Goal: Task Accomplishment & Management: Manage account settings

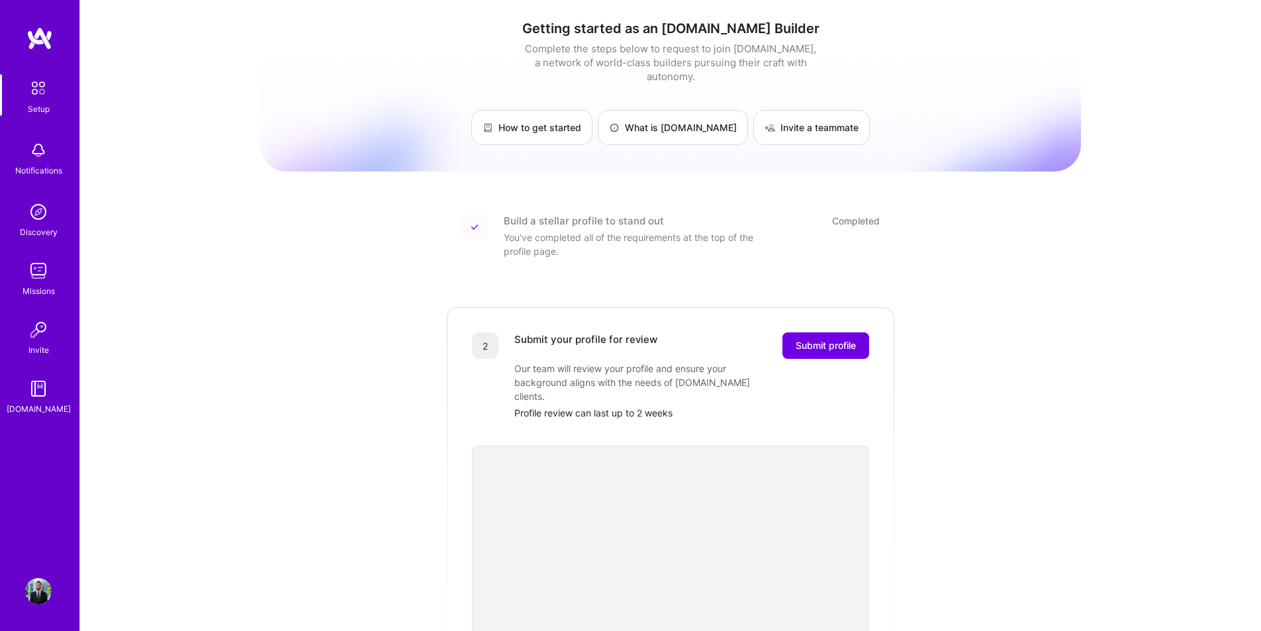
drag, startPoint x: 1039, startPoint y: 393, endPoint x: 1038, endPoint y: 417, distance: 24.5
click at [1039, 397] on div "Getting started as an [DOMAIN_NAME] Builder Complete the steps below to request…" at bounding box center [670, 502] width 821 height 984
click at [287, 281] on div "Getting started as an [DOMAIN_NAME] Builder Complete the steps below to request…" at bounding box center [670, 502] width 821 height 984
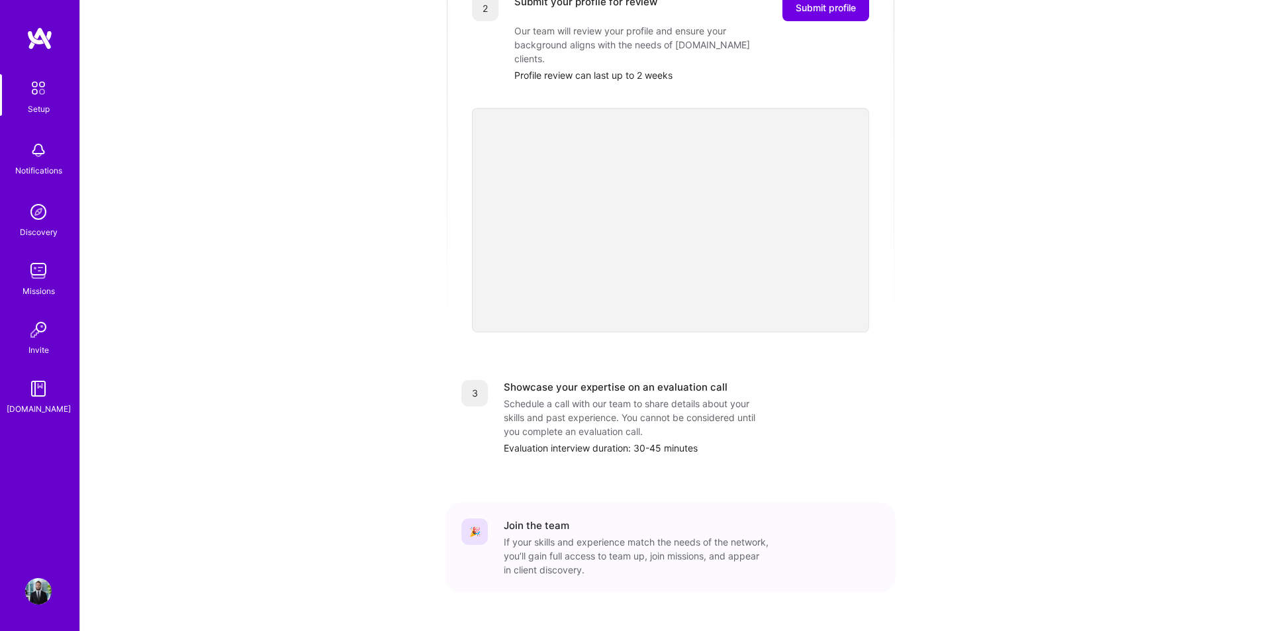
scroll to position [345, 0]
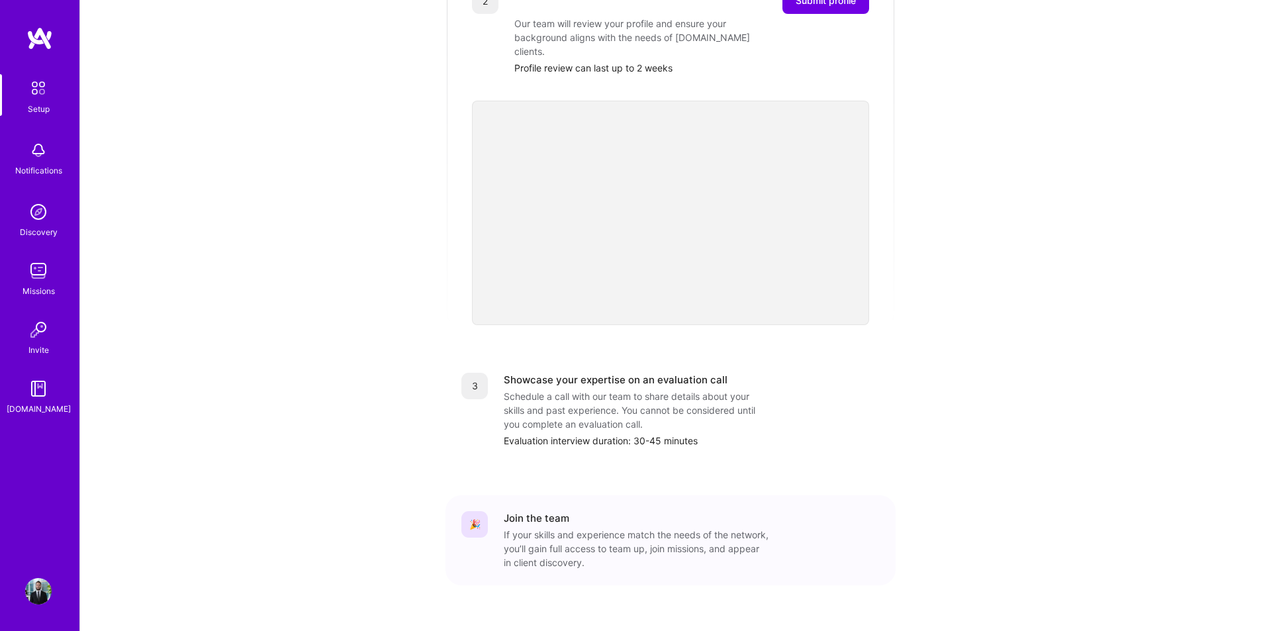
click at [34, 103] on div "Setup" at bounding box center [39, 109] width 22 height 14
click at [38, 87] on img at bounding box center [39, 88] width 28 height 28
click at [28, 601] on img at bounding box center [38, 591] width 26 height 26
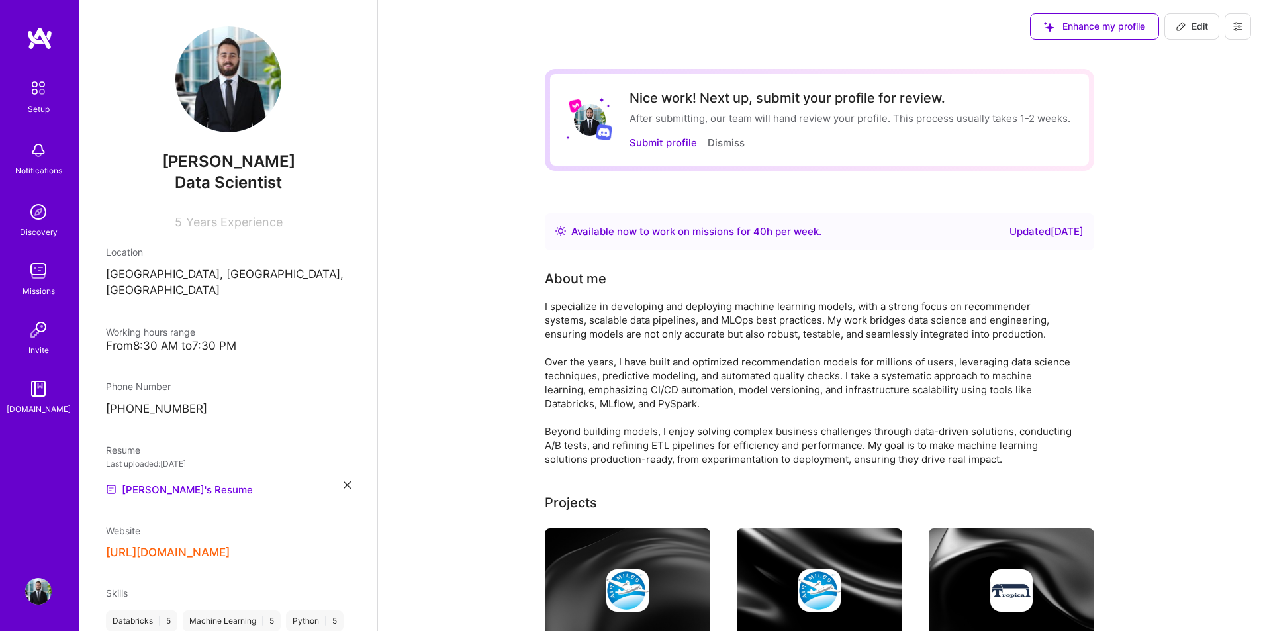
click at [1239, 28] on icon at bounding box center [1238, 26] width 11 height 11
click at [1226, 45] on button "Settings" at bounding box center [1201, 57] width 99 height 34
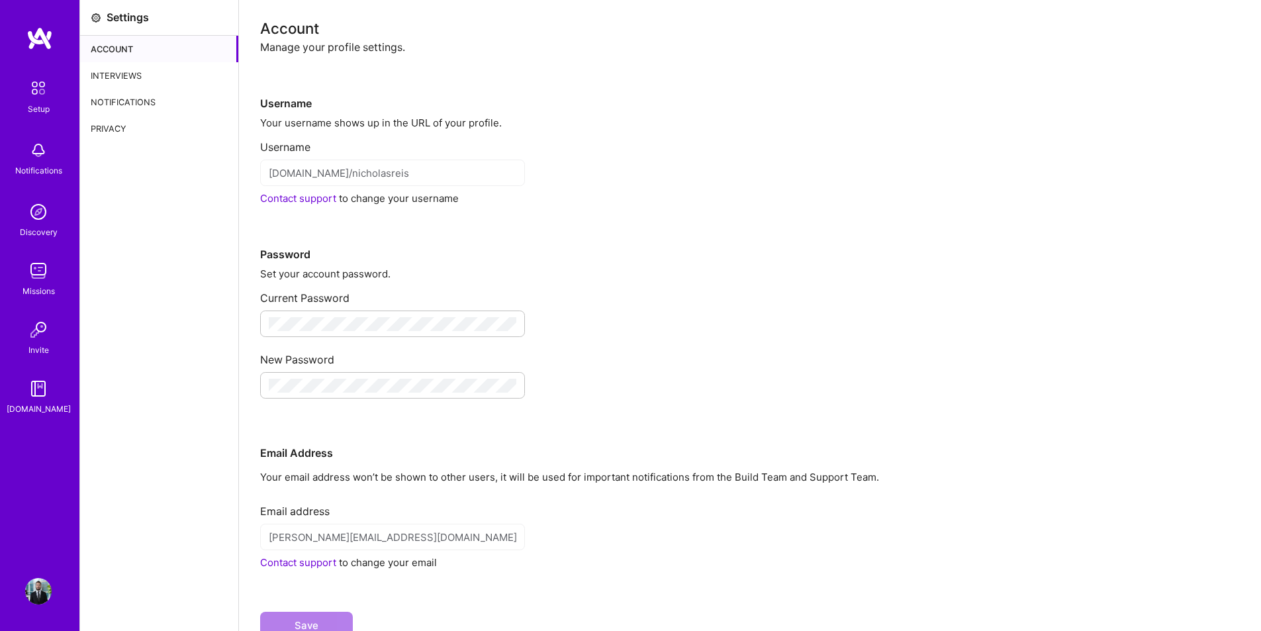
click at [134, 75] on div "Interviews" at bounding box center [159, 75] width 158 height 26
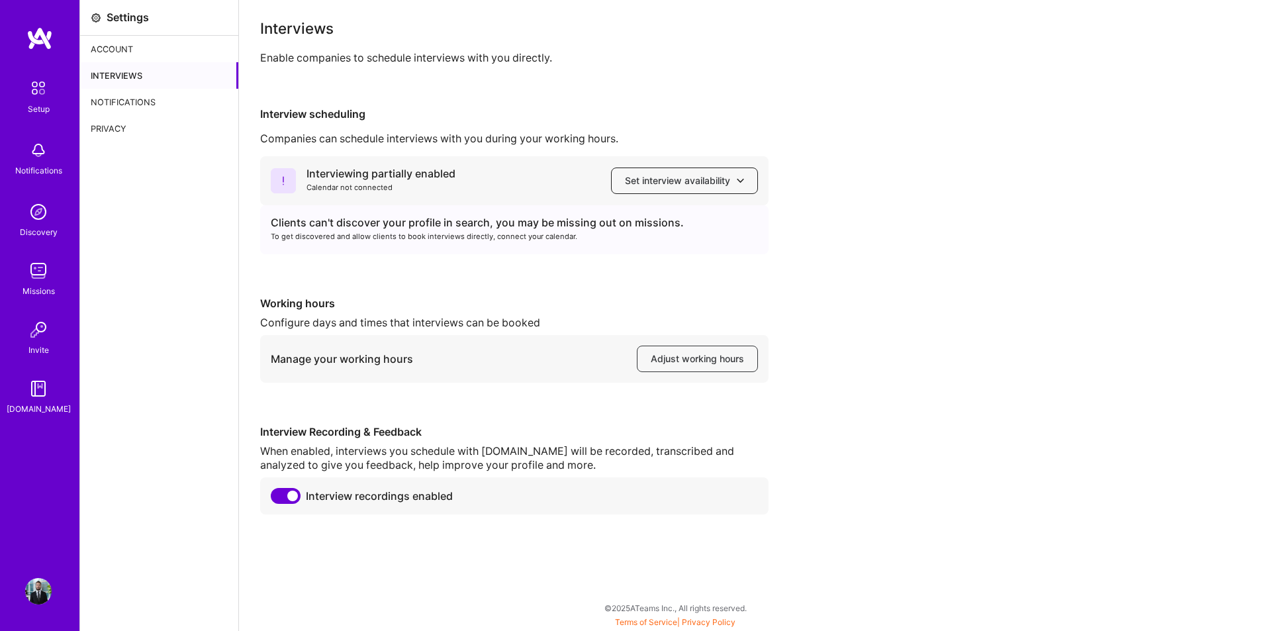
drag, startPoint x: 415, startPoint y: 191, endPoint x: 640, endPoint y: 175, distance: 225.0
click at [416, 191] on div "Calendar not connected" at bounding box center [381, 188] width 149 height 14
click at [705, 175] on span "Set interview availability" at bounding box center [684, 180] width 119 height 13
click at [662, 213] on button "Google calendar" at bounding box center [672, 218] width 172 height 35
click at [291, 187] on icon at bounding box center [283, 180] width 25 height 25
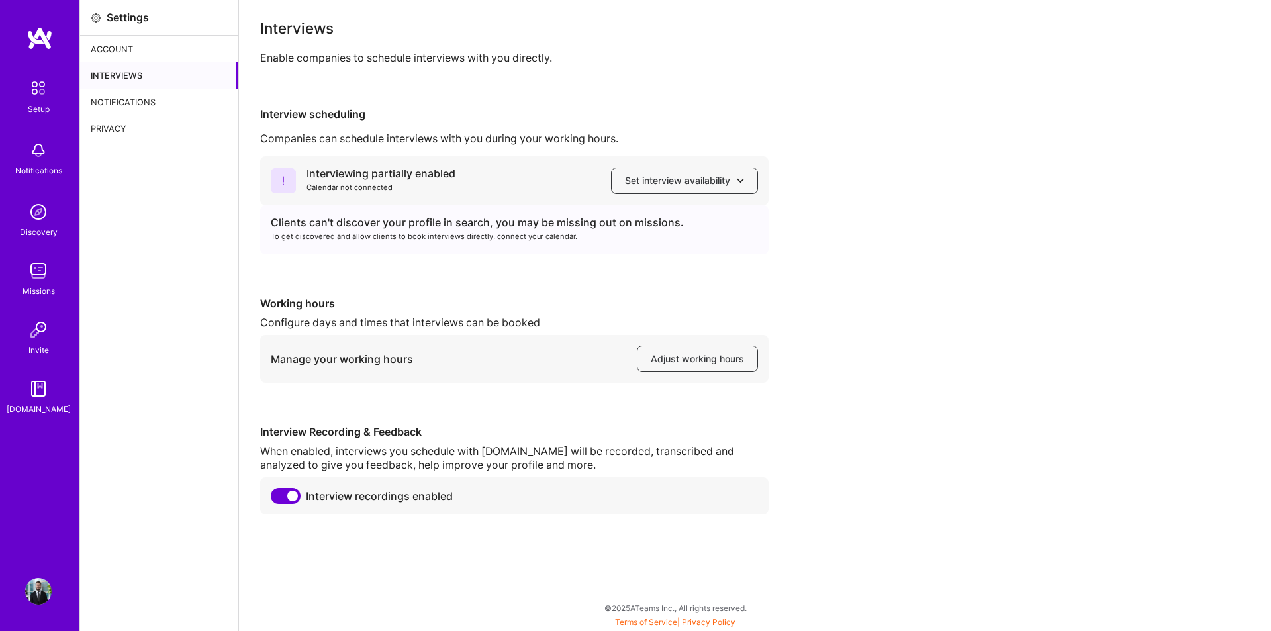
click at [291, 189] on icon at bounding box center [283, 180] width 25 height 25
click at [354, 167] on div "Interviewing partially enabled" at bounding box center [381, 174] width 149 height 14
click at [340, 209] on div "Clients can't discover your profile in search, you may be missing out on missio…" at bounding box center [514, 229] width 509 height 49
click at [672, 183] on span "Set interview availability" at bounding box center [684, 180] width 119 height 13
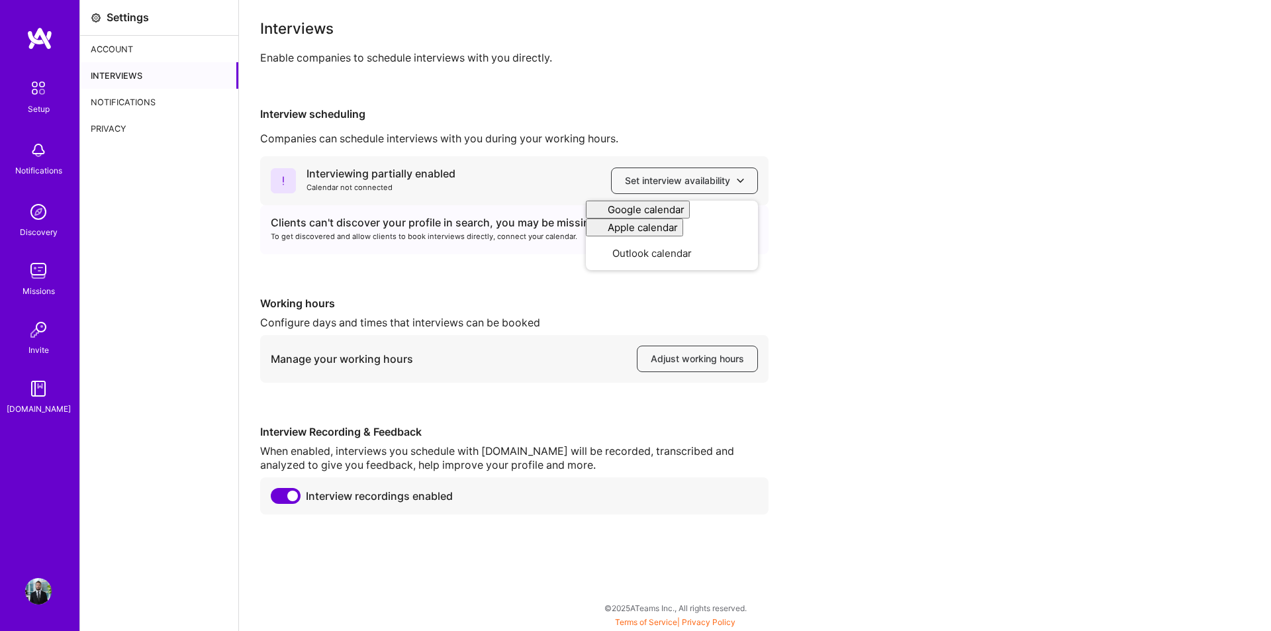
click at [493, 277] on div "Interviewing partially enabled Calendar not connected Set interview availabilit…" at bounding box center [755, 335] width 990 height 358
click at [666, 346] on div "Manage your working hours Adjust working hours" at bounding box center [514, 359] width 509 height 48
click at [669, 354] on span "Adjust working hours" at bounding box center [697, 358] width 93 height 13
click at [149, 99] on div "Notifications" at bounding box center [159, 102] width 158 height 26
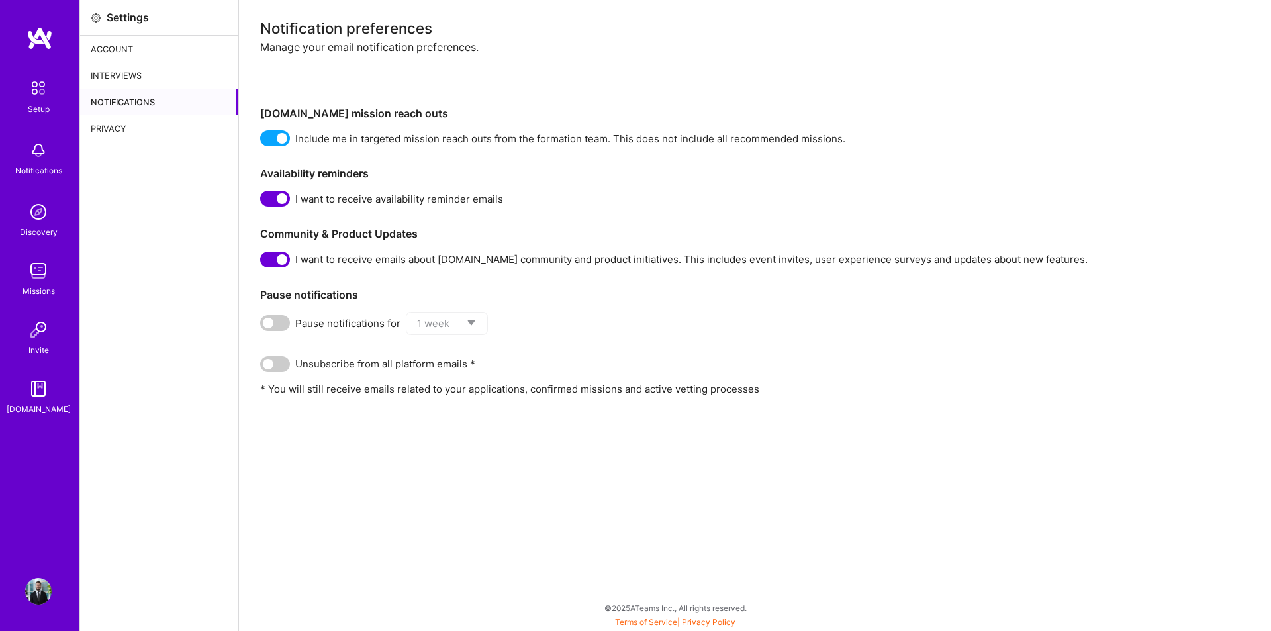
click at [128, 127] on div "Privacy" at bounding box center [159, 128] width 158 height 26
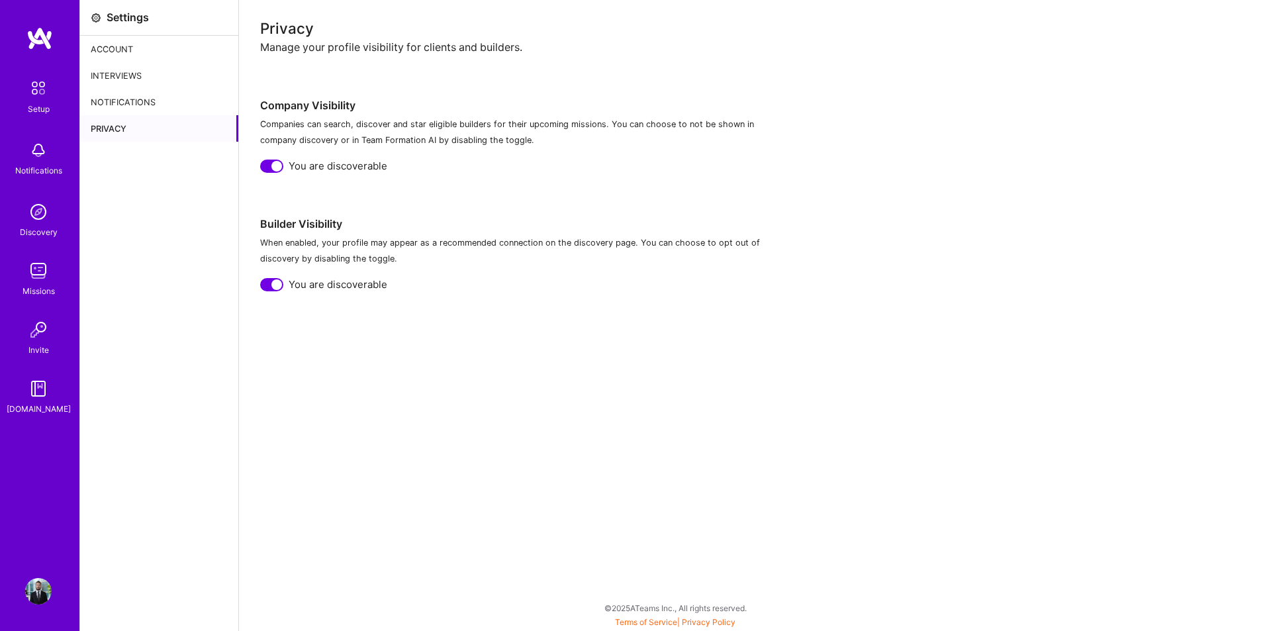
click at [136, 51] on div "Account" at bounding box center [159, 49] width 158 height 26
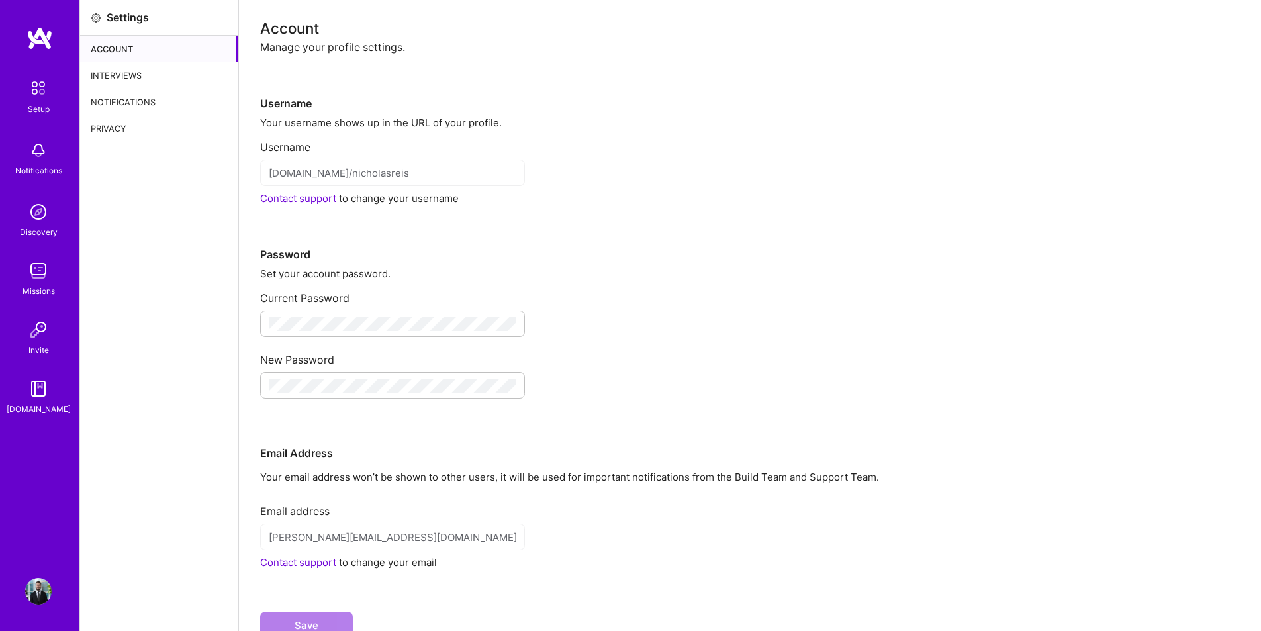
click at [135, 66] on div "Interviews" at bounding box center [159, 75] width 158 height 26
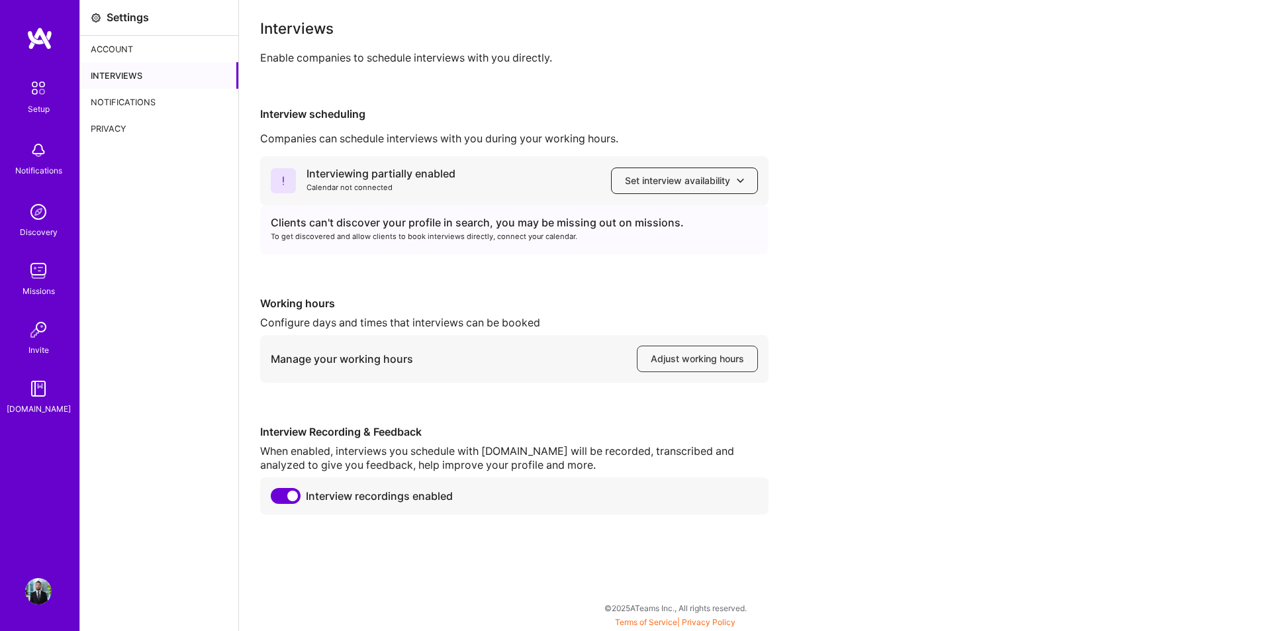
click at [704, 184] on span "Set interview availability" at bounding box center [684, 180] width 119 height 13
click at [334, 164] on div "Interviewing partially enabled Calendar not connected Set interview availabilit…" at bounding box center [514, 180] width 509 height 49
click at [287, 179] on icon at bounding box center [283, 180] width 25 height 25
click at [715, 181] on span "Set interview availability" at bounding box center [684, 180] width 119 height 13
click at [695, 278] on button "Outlook calendar" at bounding box center [672, 287] width 172 height 35
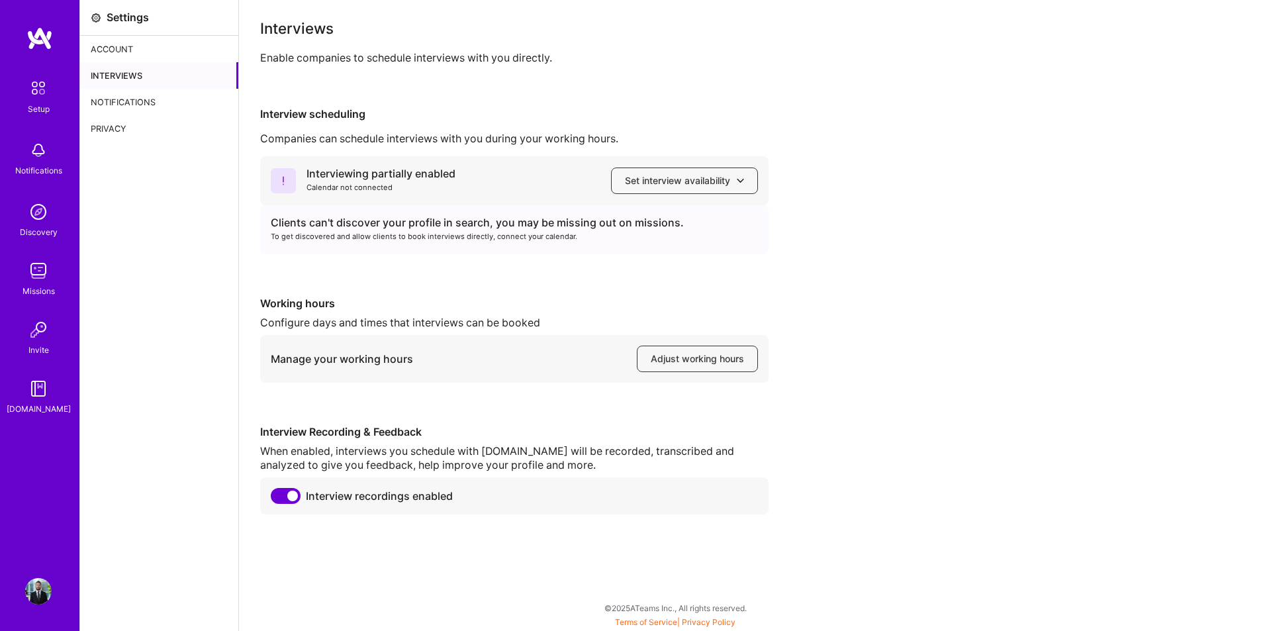
click at [43, 328] on img at bounding box center [38, 330] width 26 height 26
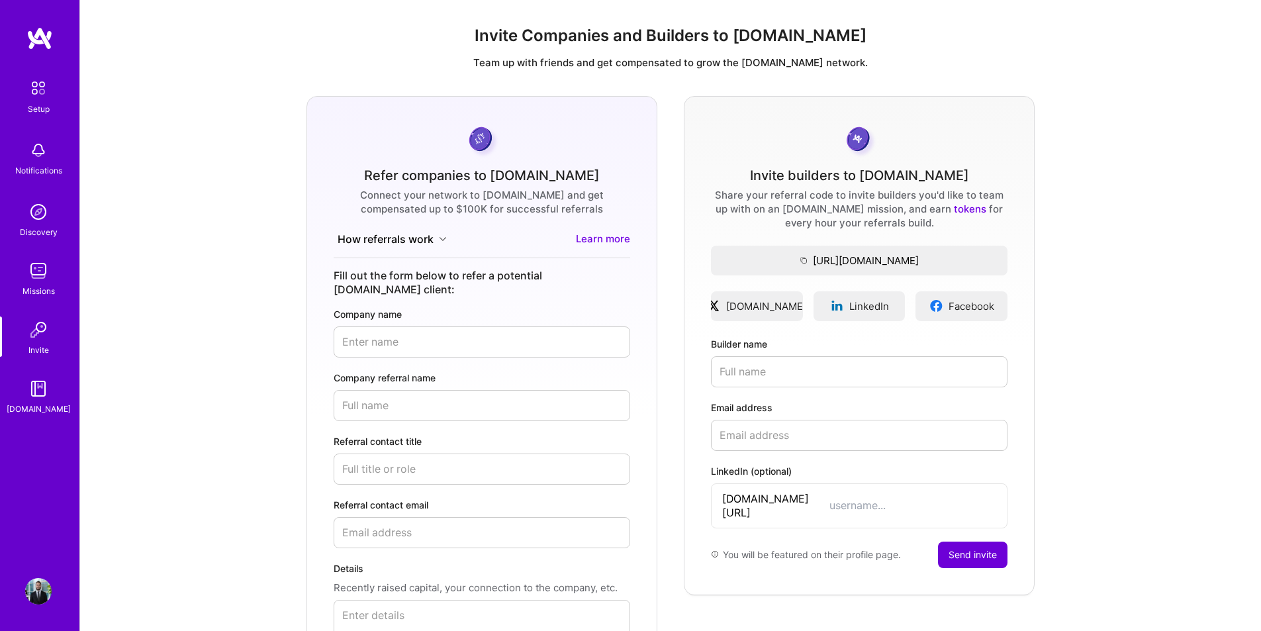
click at [32, 79] on img at bounding box center [39, 88] width 28 height 28
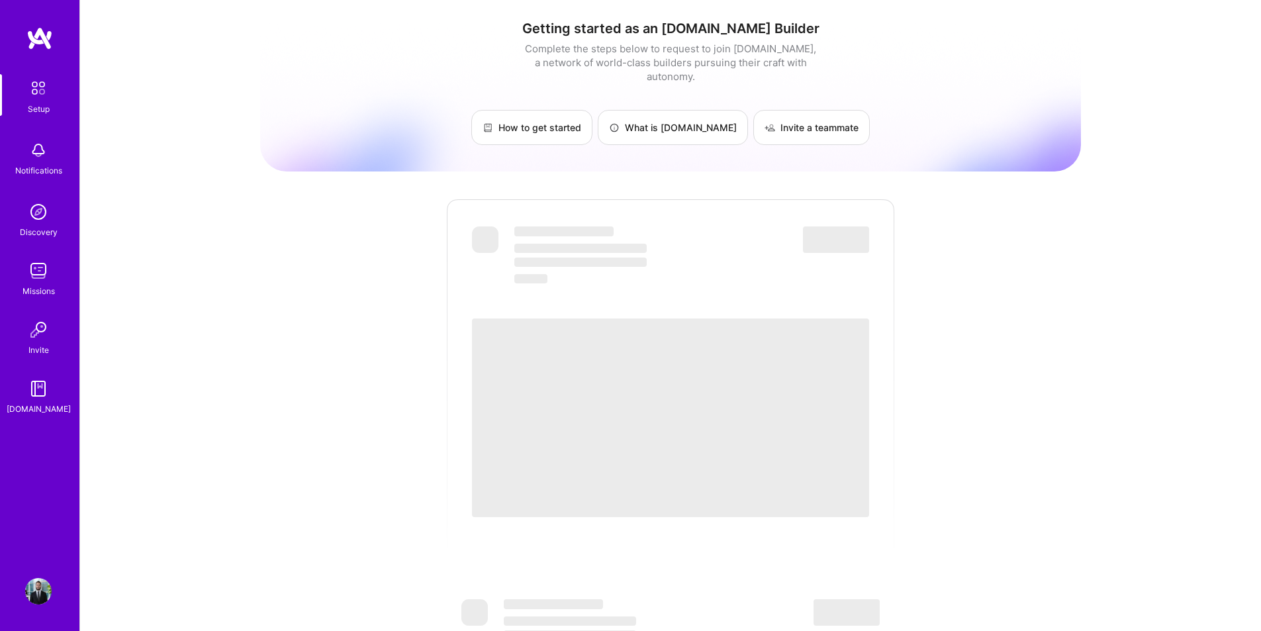
click at [49, 29] on img at bounding box center [39, 38] width 26 height 24
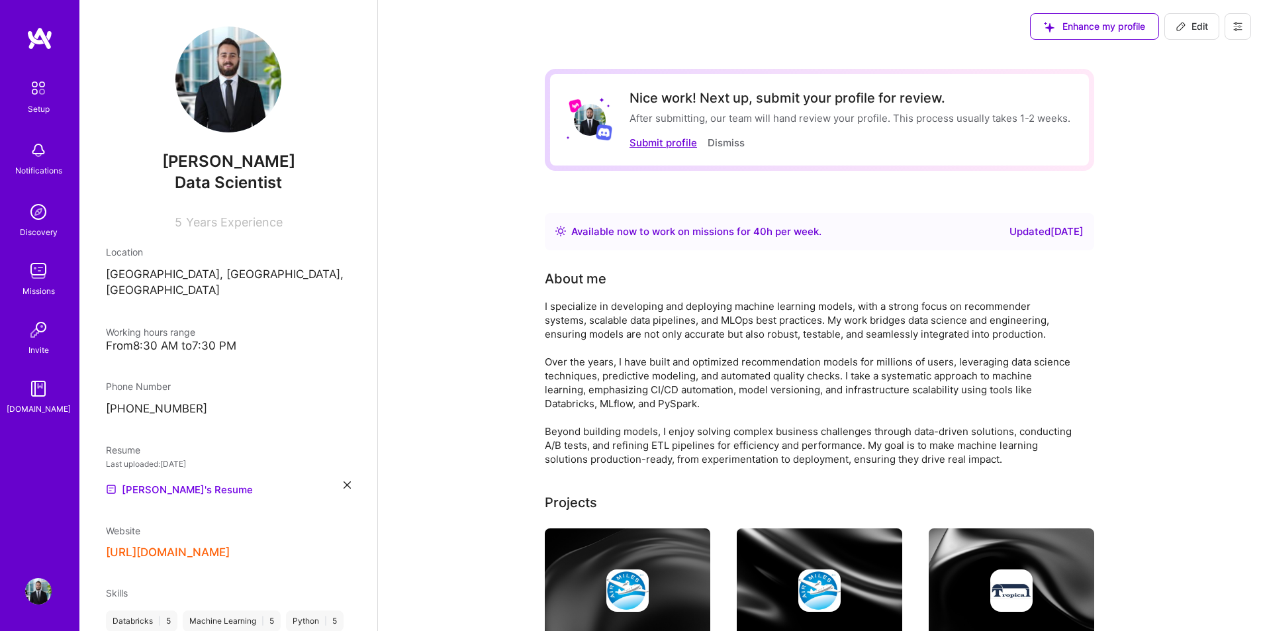
click at [677, 144] on button "Submit profile" at bounding box center [664, 143] width 68 height 14
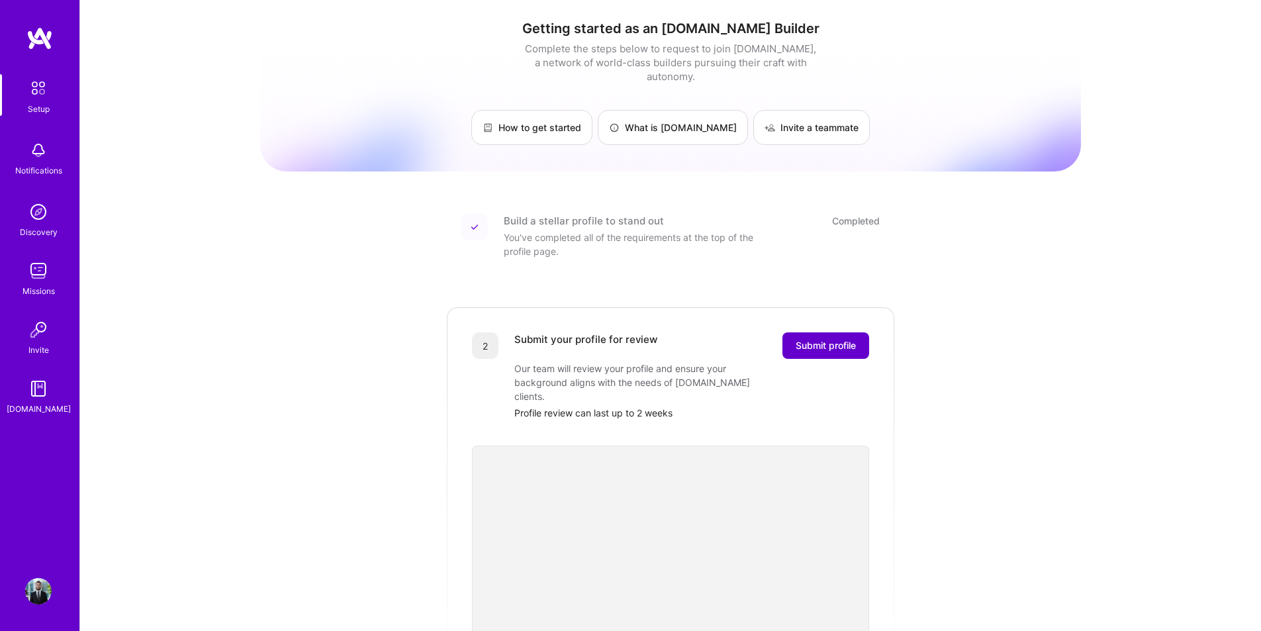
click at [852, 339] on span "Submit profile" at bounding box center [826, 345] width 60 height 13
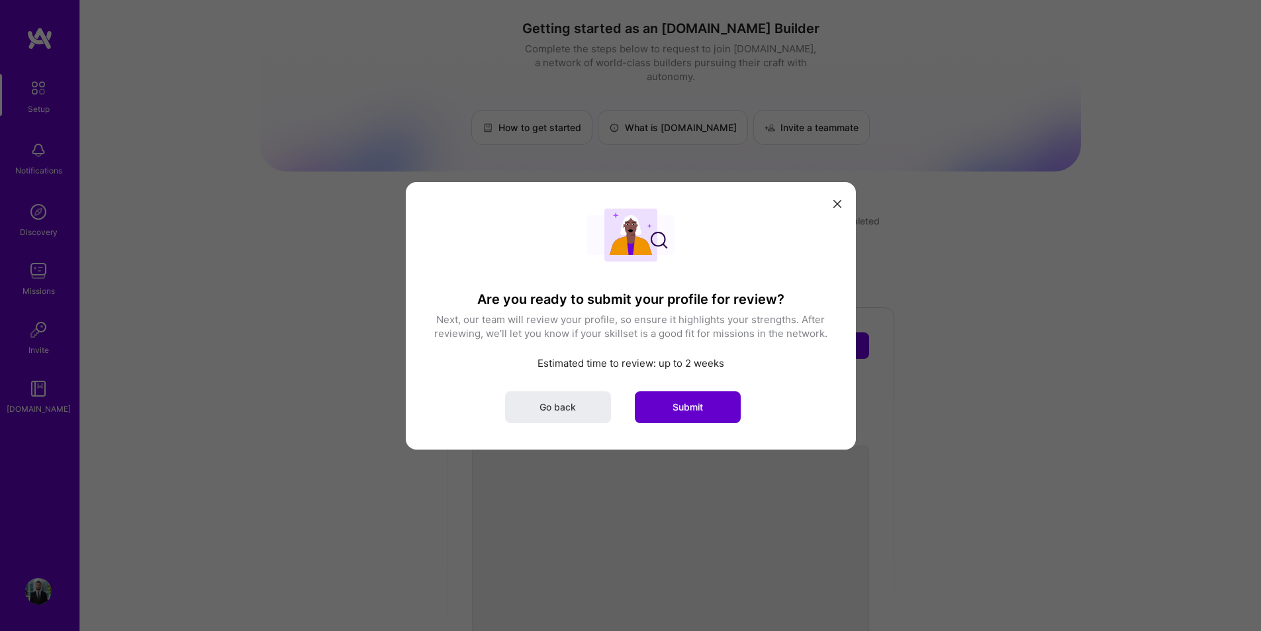
click at [696, 415] on button "Submit" at bounding box center [688, 407] width 106 height 32
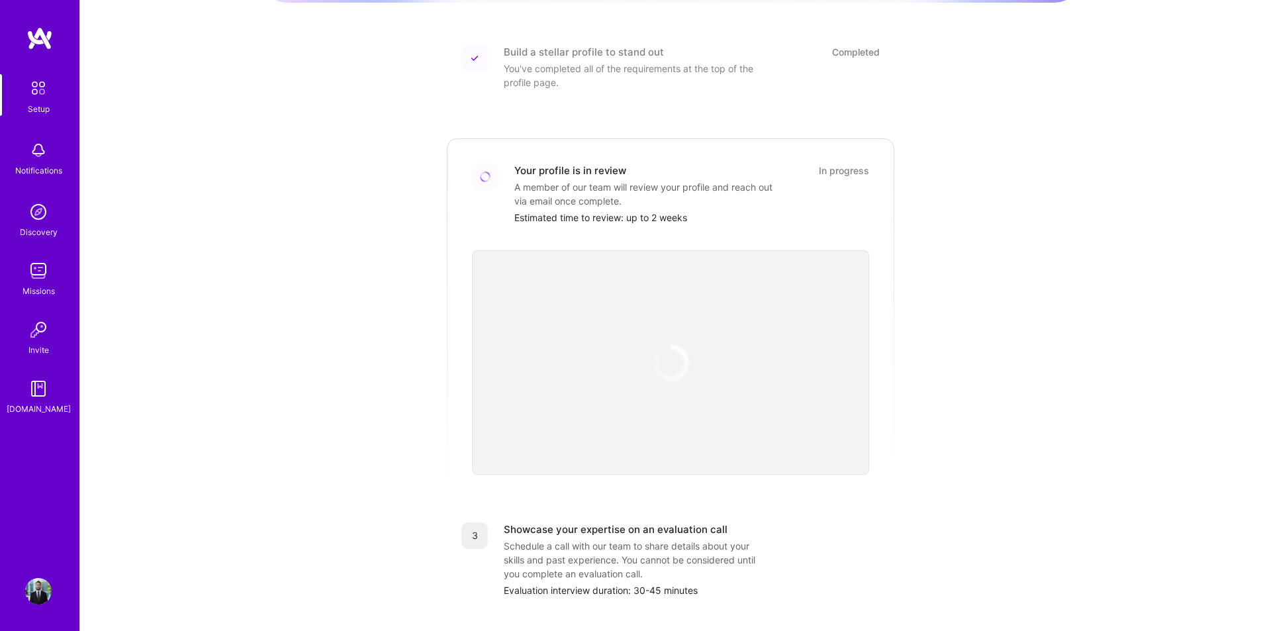
scroll to position [332, 0]
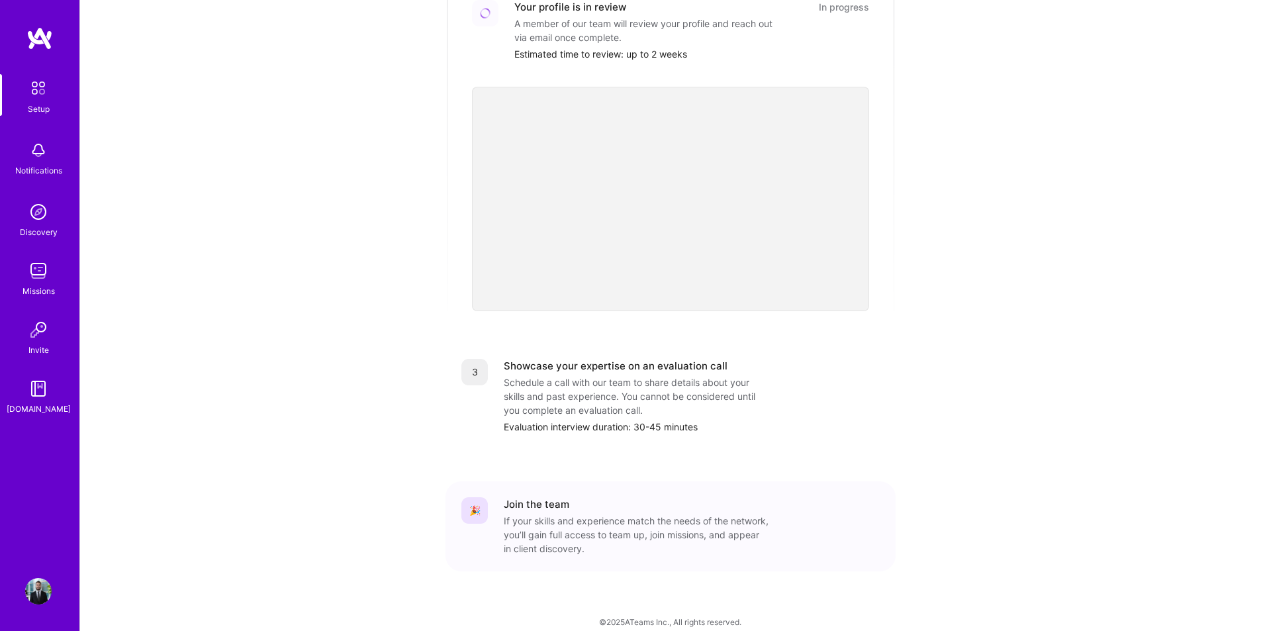
click at [35, 401] on img at bounding box center [38, 388] width 26 height 26
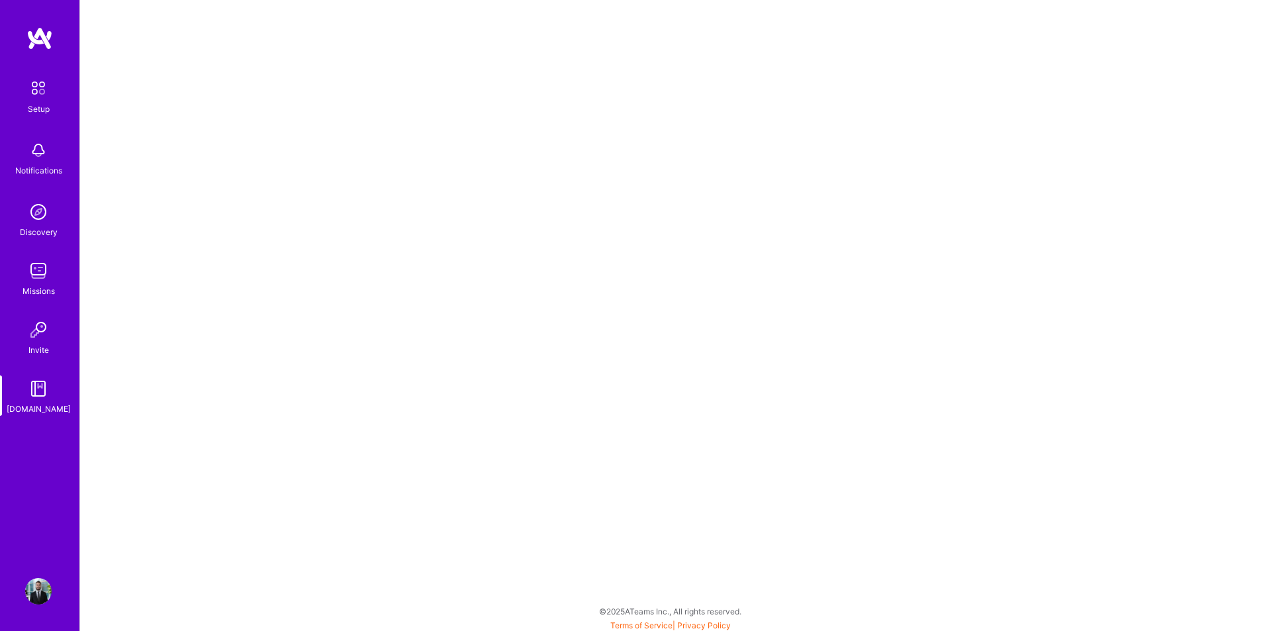
click at [48, 599] on img at bounding box center [38, 591] width 26 height 26
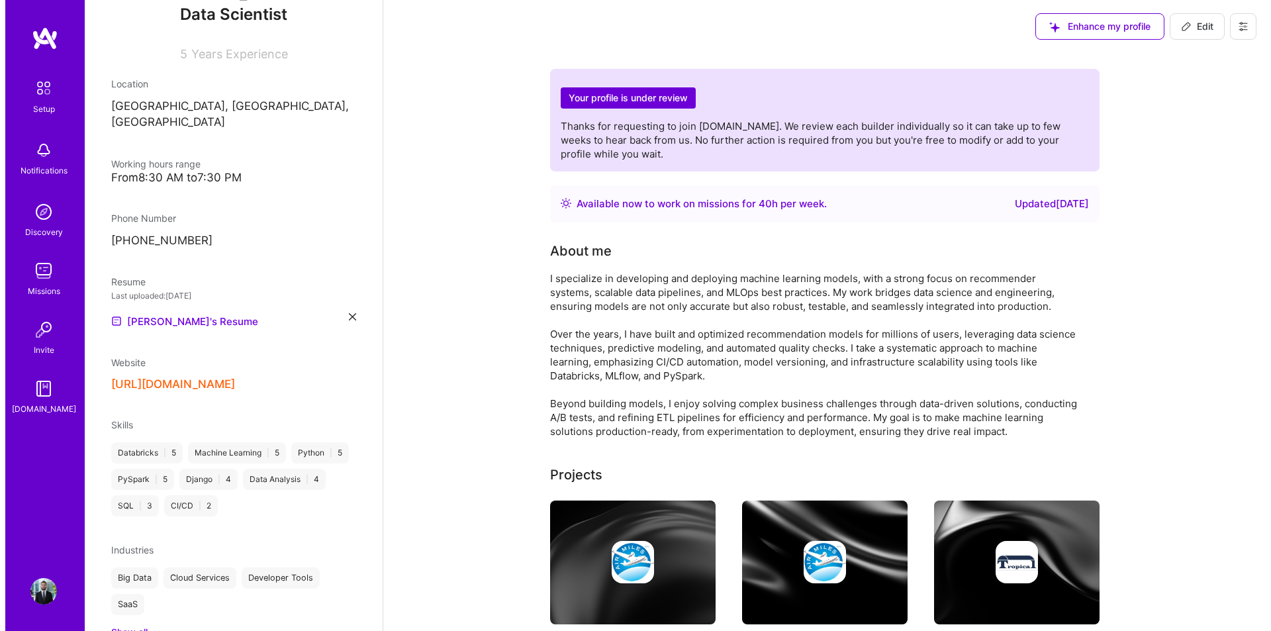
scroll to position [214, 0]
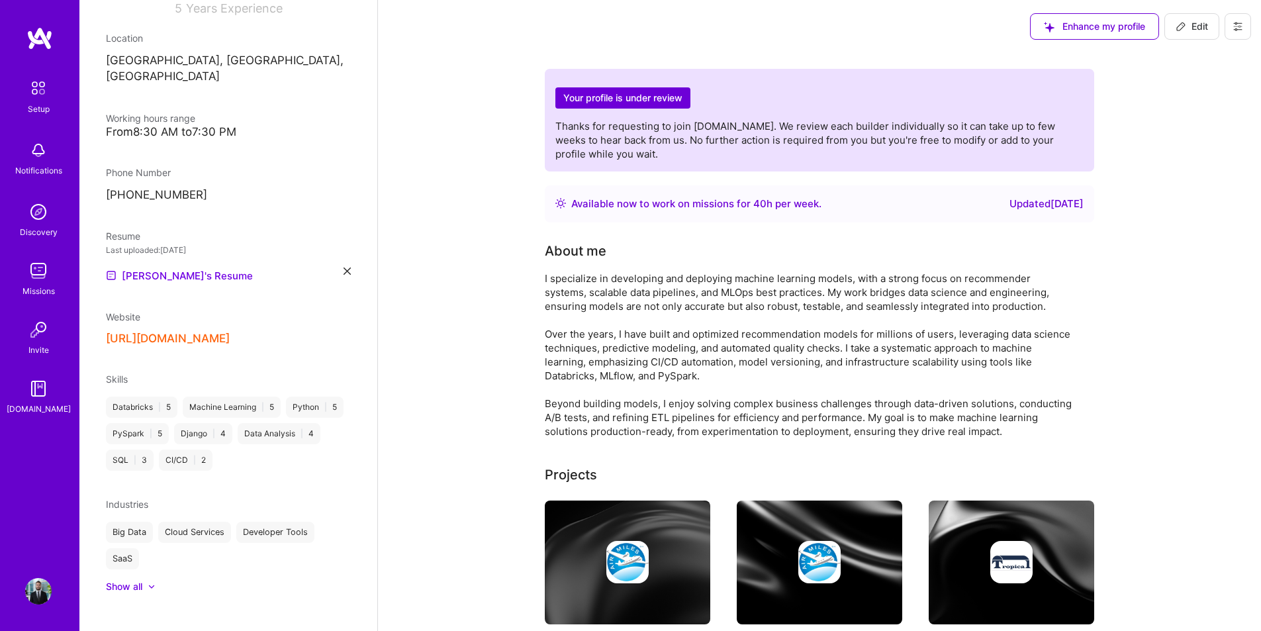
click at [1239, 32] on button at bounding box center [1238, 26] width 26 height 26
click at [1221, 58] on button "Settings" at bounding box center [1201, 57] width 99 height 34
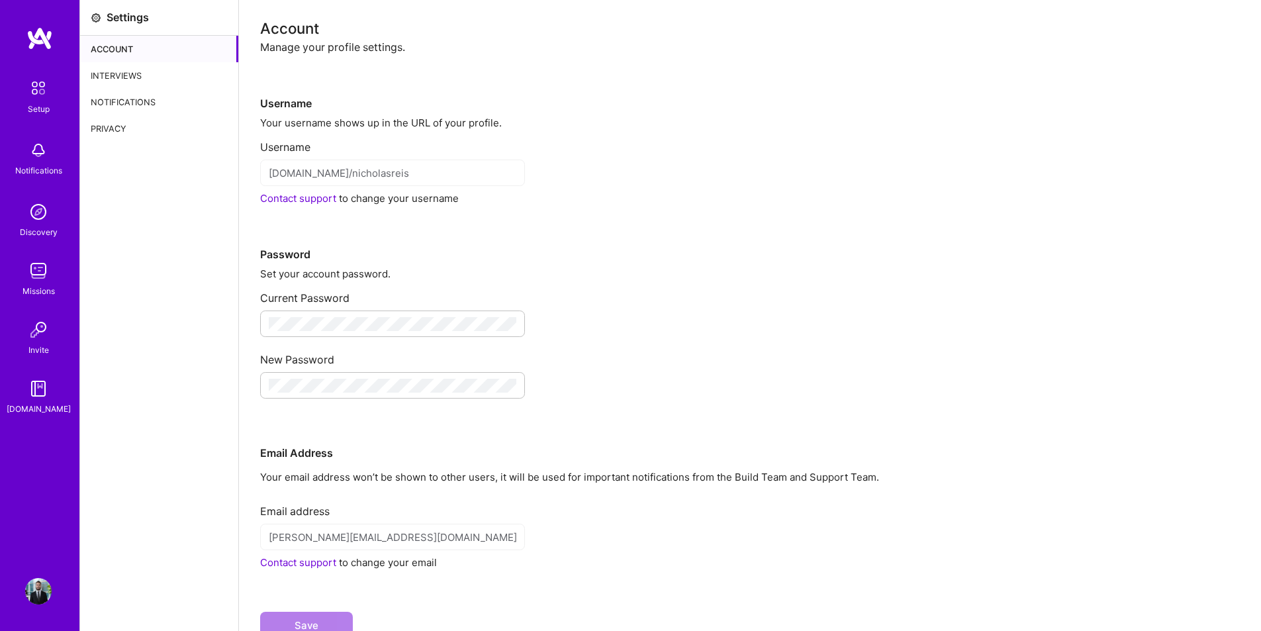
click at [140, 69] on div "Interviews" at bounding box center [159, 75] width 158 height 26
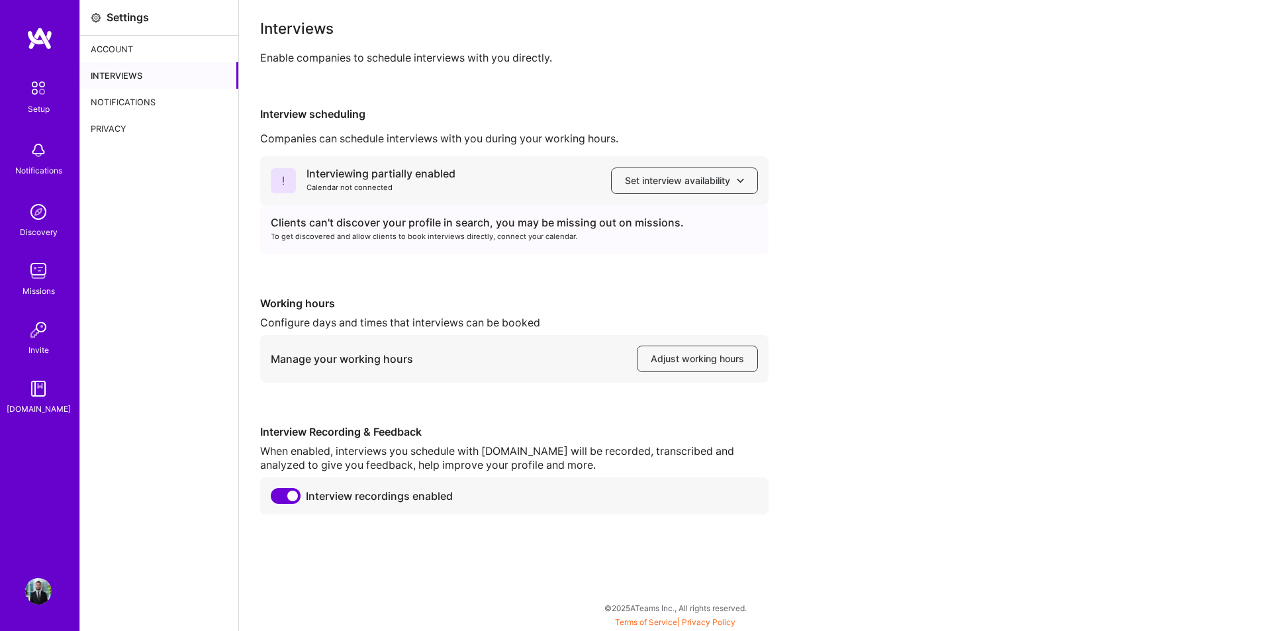
click at [471, 175] on div "Interviewing partially enabled Calendar not connected Set interview availability" at bounding box center [514, 180] width 509 height 49
click at [291, 175] on icon at bounding box center [283, 180] width 25 height 25
click at [295, 121] on div "Interview scheduling" at bounding box center [755, 114] width 990 height 14
click at [327, 171] on div "Interviewing partially enabled" at bounding box center [381, 174] width 149 height 14
click at [358, 152] on div "Interview scheduling Companies can schedule interviews with you during your wor…" at bounding box center [755, 310] width 990 height 407
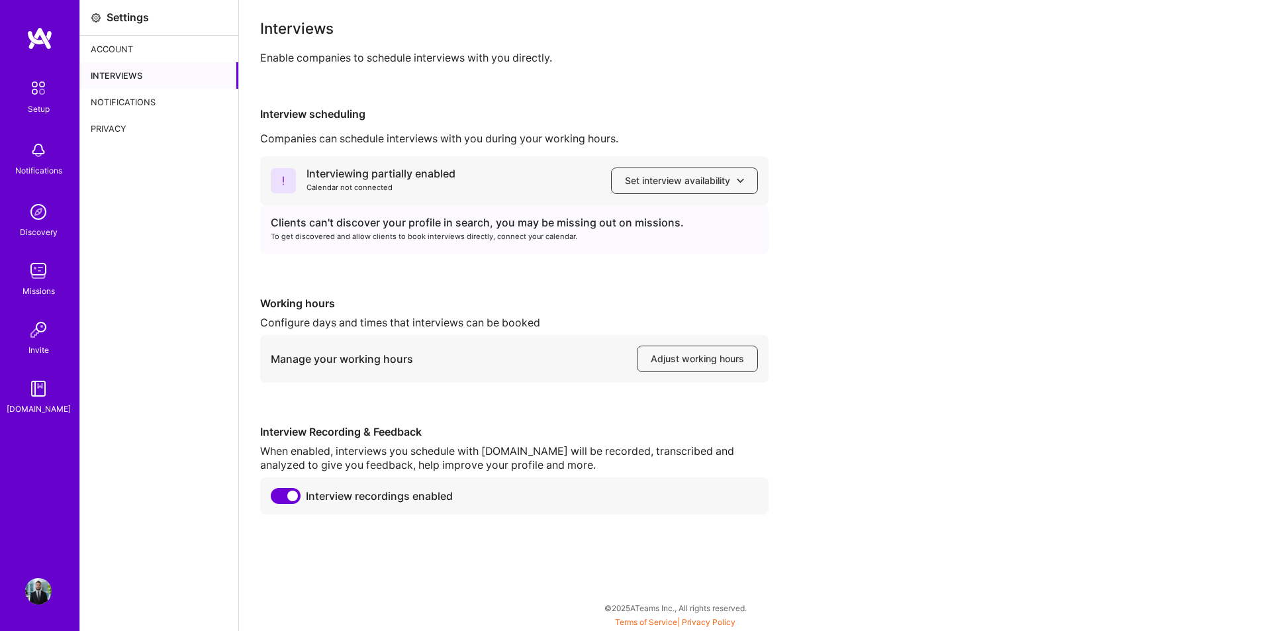
drag, startPoint x: 324, startPoint y: 243, endPoint x: 391, endPoint y: 207, distance: 76.4
click at [324, 245] on div "Clients can't discover your profile in search, you may be missing out on missio…" at bounding box center [514, 229] width 509 height 49
click at [470, 163] on div "Interviewing partially enabled Calendar not connected Set interview availability" at bounding box center [514, 180] width 509 height 49
click at [530, 238] on div "To get discovered and allow clients to book interviews directly, connect your c…" at bounding box center [514, 237] width 487 height 14
drag, startPoint x: 573, startPoint y: 154, endPoint x: 468, endPoint y: 99, distance: 118.8
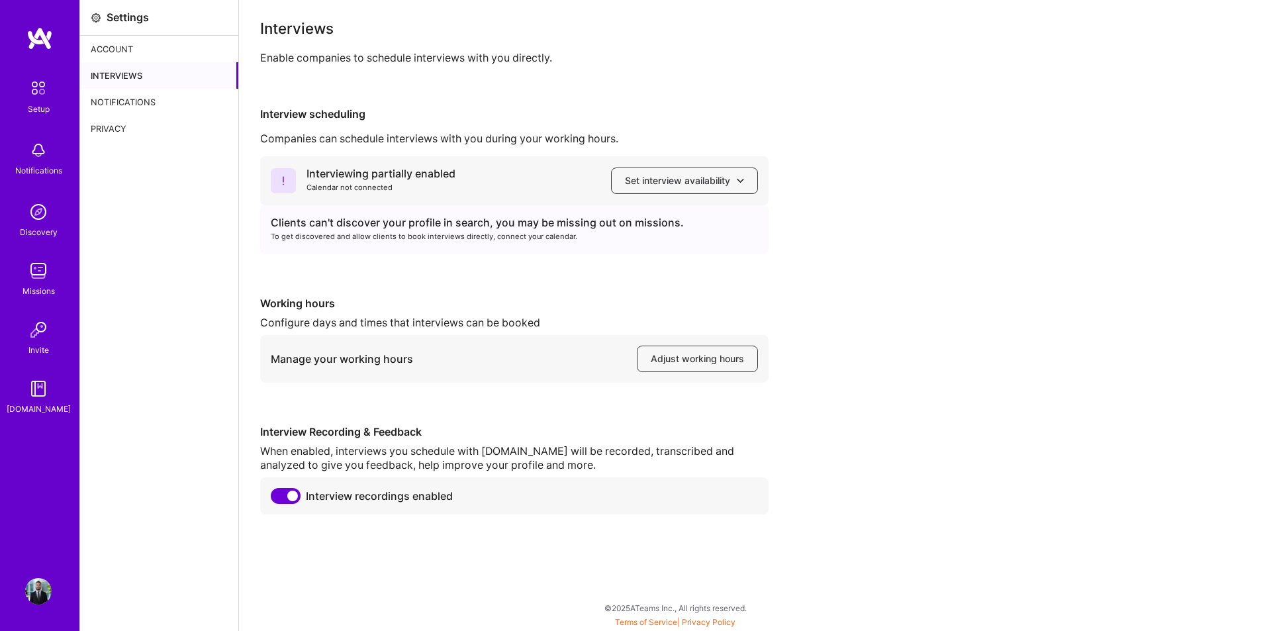
click at [571, 154] on div "Interview scheduling Companies can schedule interviews with you during your wor…" at bounding box center [755, 310] width 990 height 407
drag, startPoint x: 313, startPoint y: 54, endPoint x: 327, endPoint y: 58, distance: 14.5
click at [316, 55] on div "Enable companies to schedule interviews with you directly." at bounding box center [755, 58] width 990 height 14
click at [723, 175] on span "Set interview availability" at bounding box center [684, 180] width 119 height 13
click at [874, 280] on div "Interviewing partially enabled Calendar not connected Set interview availabilit…" at bounding box center [755, 335] width 990 height 358
